Goal: Transaction & Acquisition: Book appointment/travel/reservation

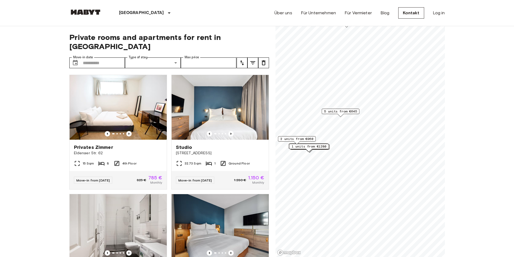
drag, startPoint x: 345, startPoint y: 122, endPoint x: 325, endPoint y: 116, distance: 21.5
click at [325, 116] on div "5 units from €645" at bounding box center [340, 113] width 38 height 8
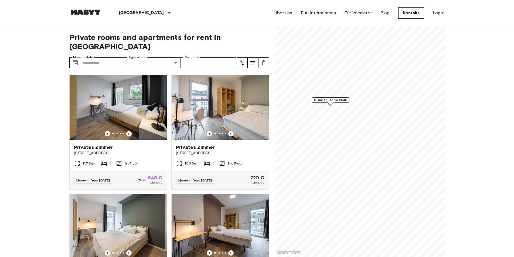
click at [333, 102] on span "5 units from €645" at bounding box center [330, 100] width 33 height 5
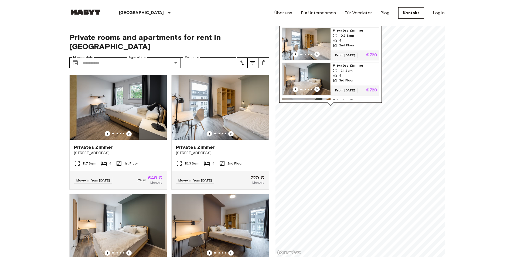
click at [310, 35] on img "Map marker" at bounding box center [306, 44] width 49 height 32
click at [127, 131] on icon "Previous image" at bounding box center [128, 133] width 5 height 5
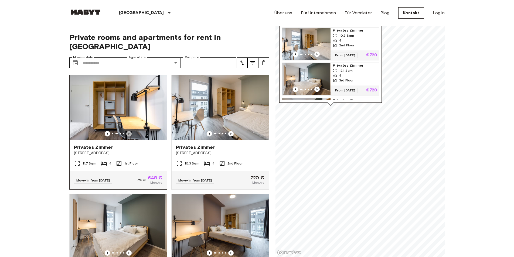
click at [127, 131] on icon "Previous image" at bounding box center [128, 133] width 5 height 5
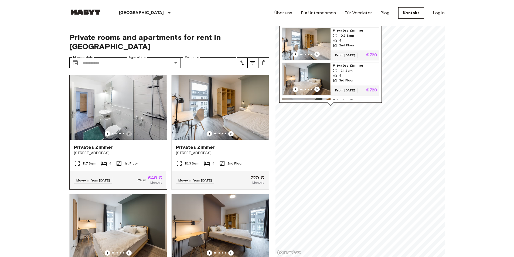
click at [127, 131] on icon "Previous image" at bounding box center [128, 133] width 5 height 5
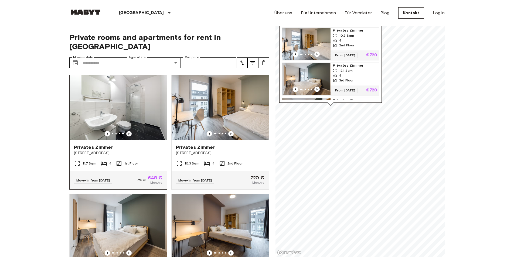
click at [127, 131] on icon "Previous image" at bounding box center [128, 133] width 5 height 5
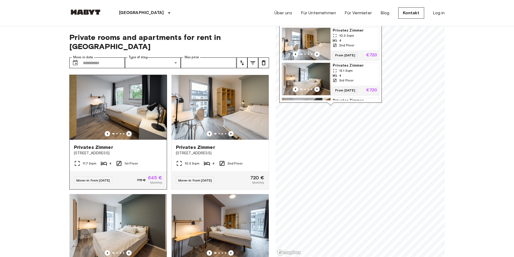
click at [127, 131] on icon "Previous image" at bounding box center [128, 133] width 5 height 5
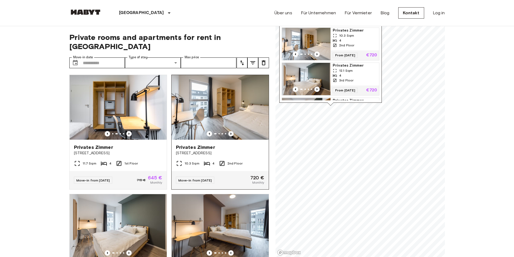
click at [228, 131] on icon "Previous image" at bounding box center [230, 133] width 5 height 5
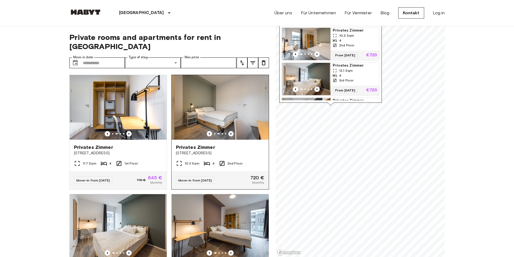
click at [229, 131] on icon "Previous image" at bounding box center [230, 133] width 5 height 5
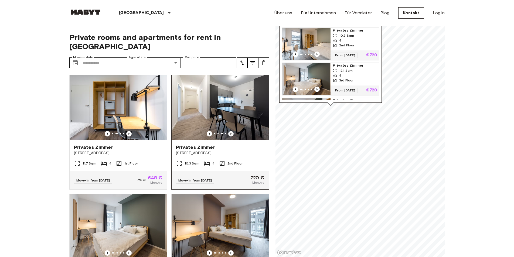
click at [230, 131] on icon "Previous image" at bounding box center [230, 133] width 5 height 5
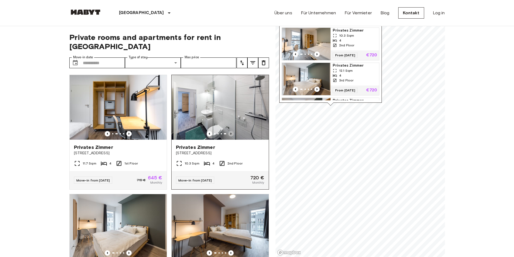
click at [230, 131] on icon "Previous image" at bounding box center [230, 133] width 5 height 5
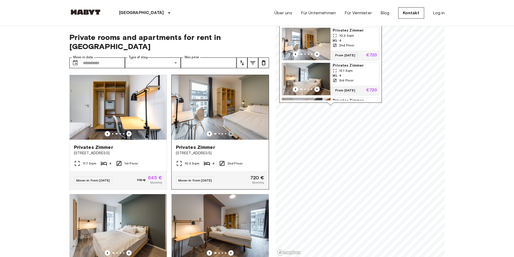
click at [229, 131] on icon "Previous image" at bounding box center [230, 133] width 5 height 5
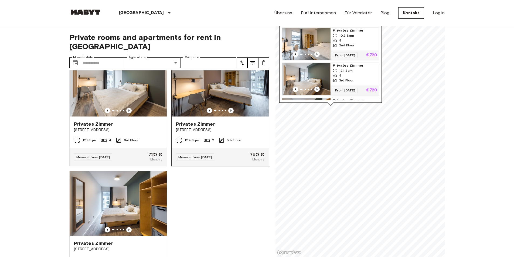
scroll to position [162, 0]
